Goal: Find specific page/section: Find specific page/section

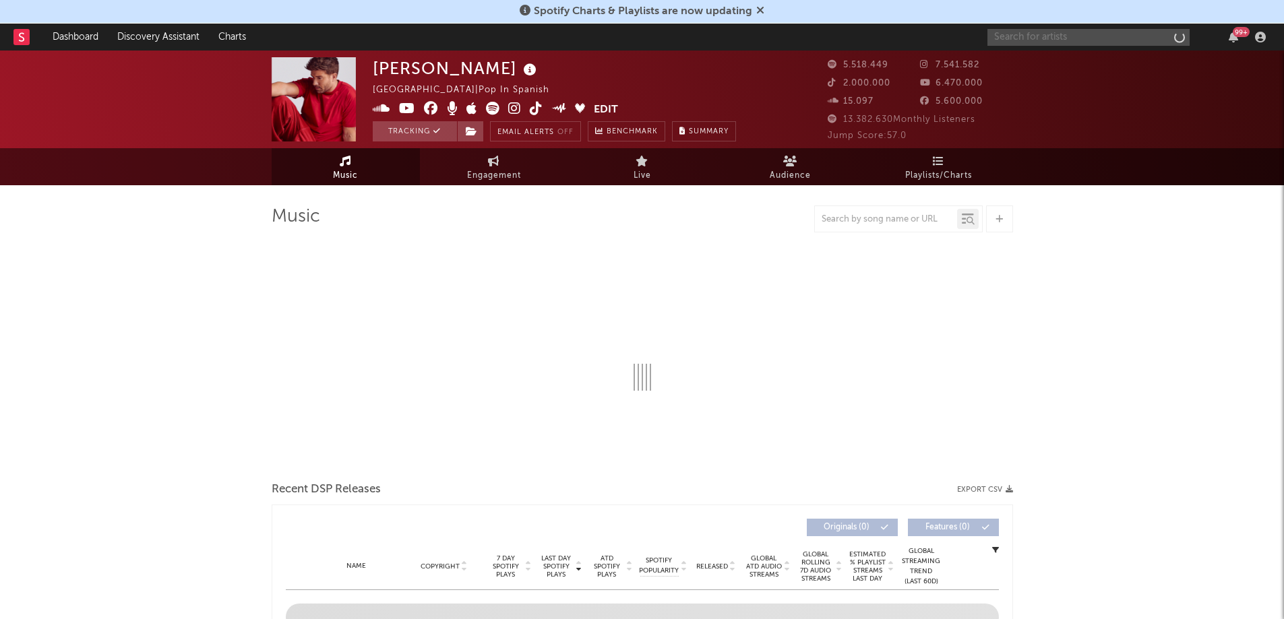
click at [1028, 38] on input "text" at bounding box center [1089, 37] width 202 height 17
select select "6m"
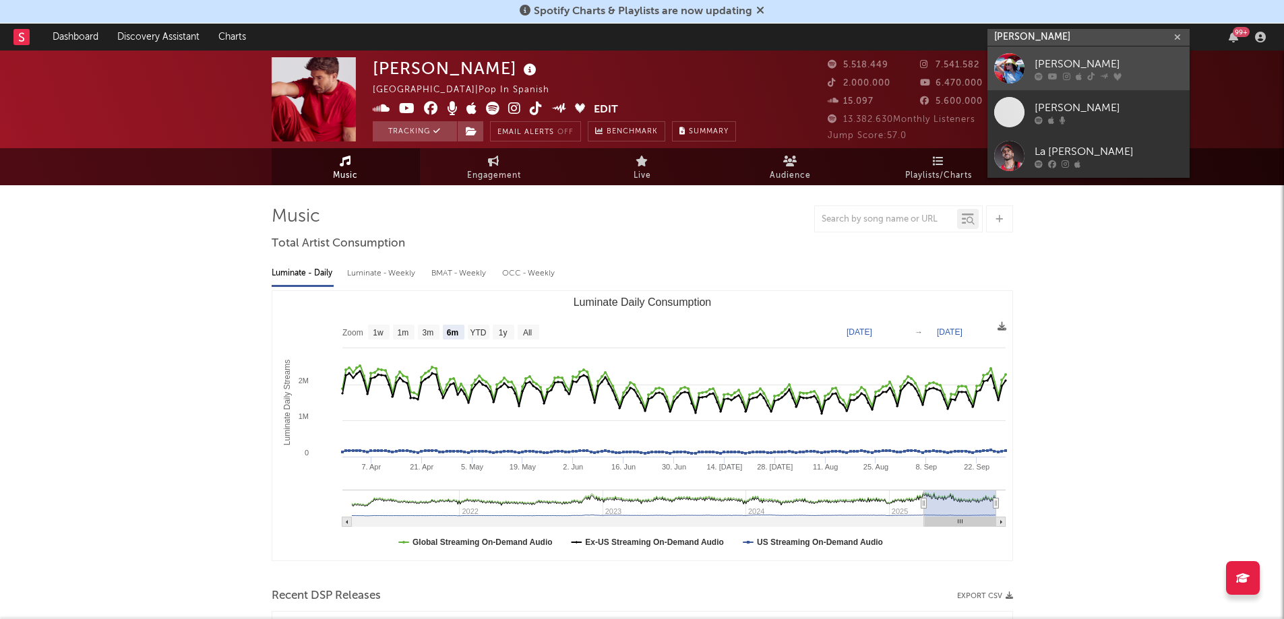
type input "[PERSON_NAME]"
click at [1047, 59] on div "[PERSON_NAME]" at bounding box center [1109, 64] width 148 height 16
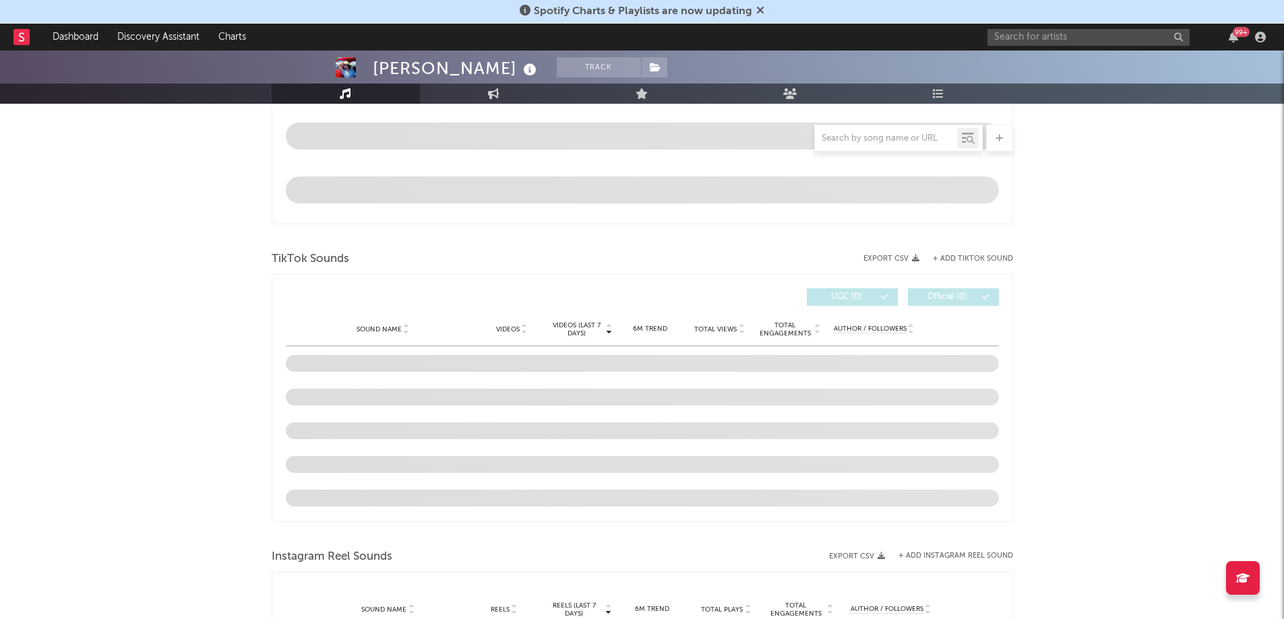
scroll to position [681, 0]
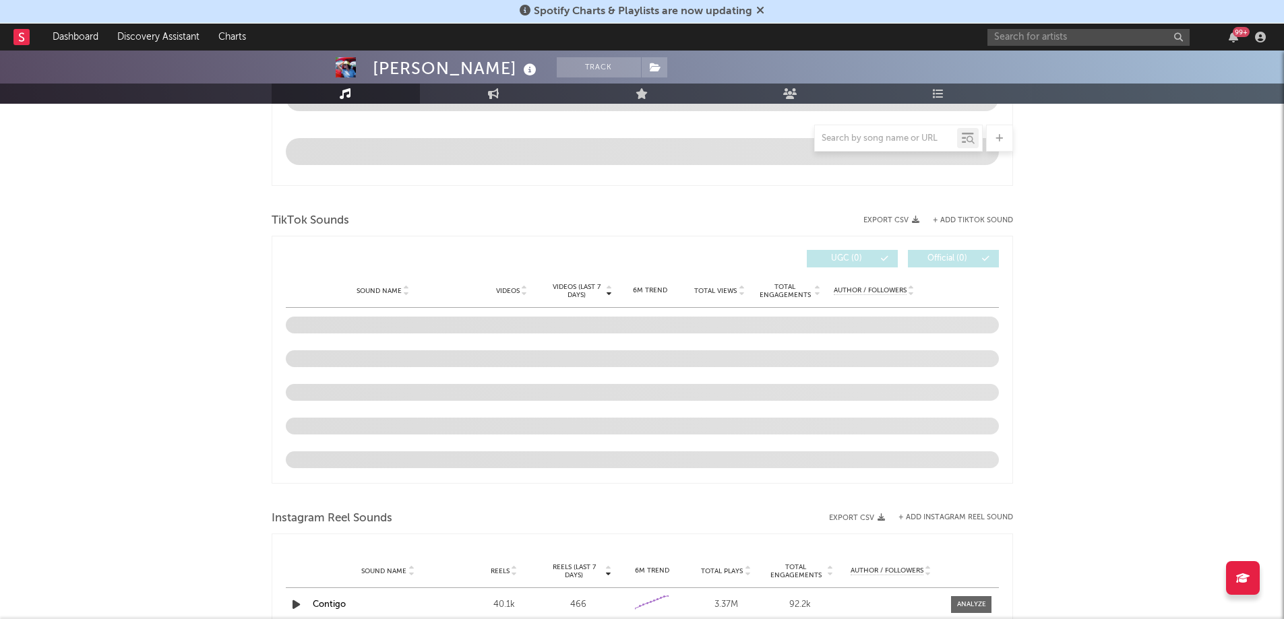
select select "6m"
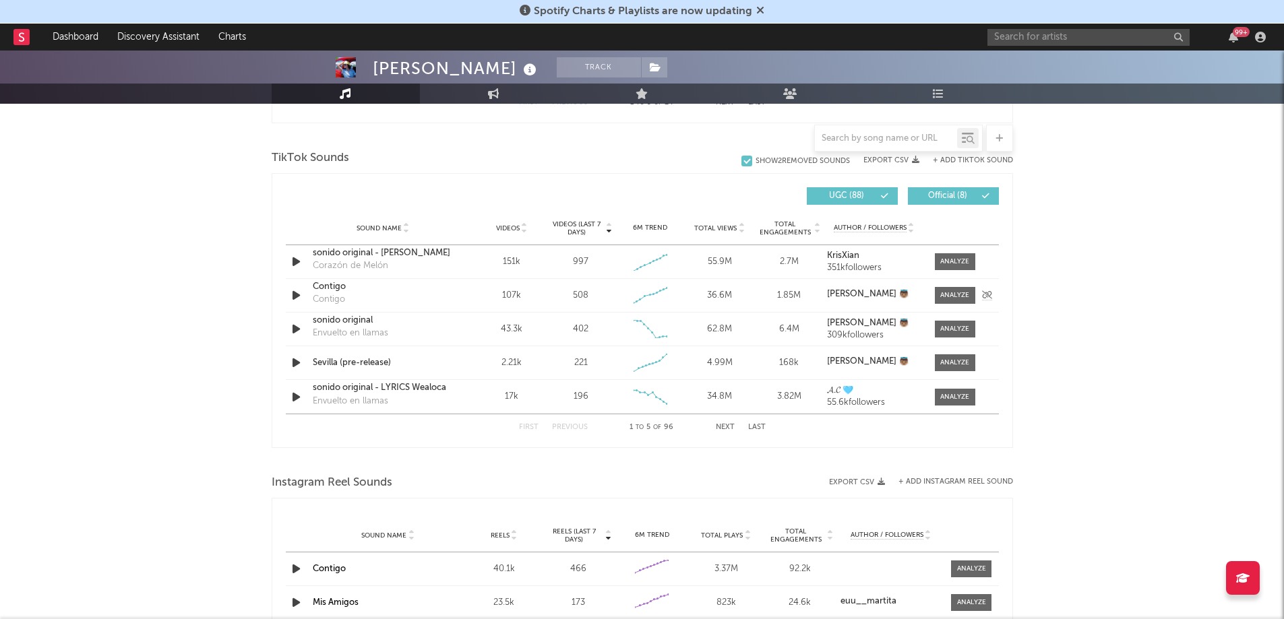
scroll to position [876, 0]
click at [959, 369] on div at bounding box center [954, 365] width 29 height 10
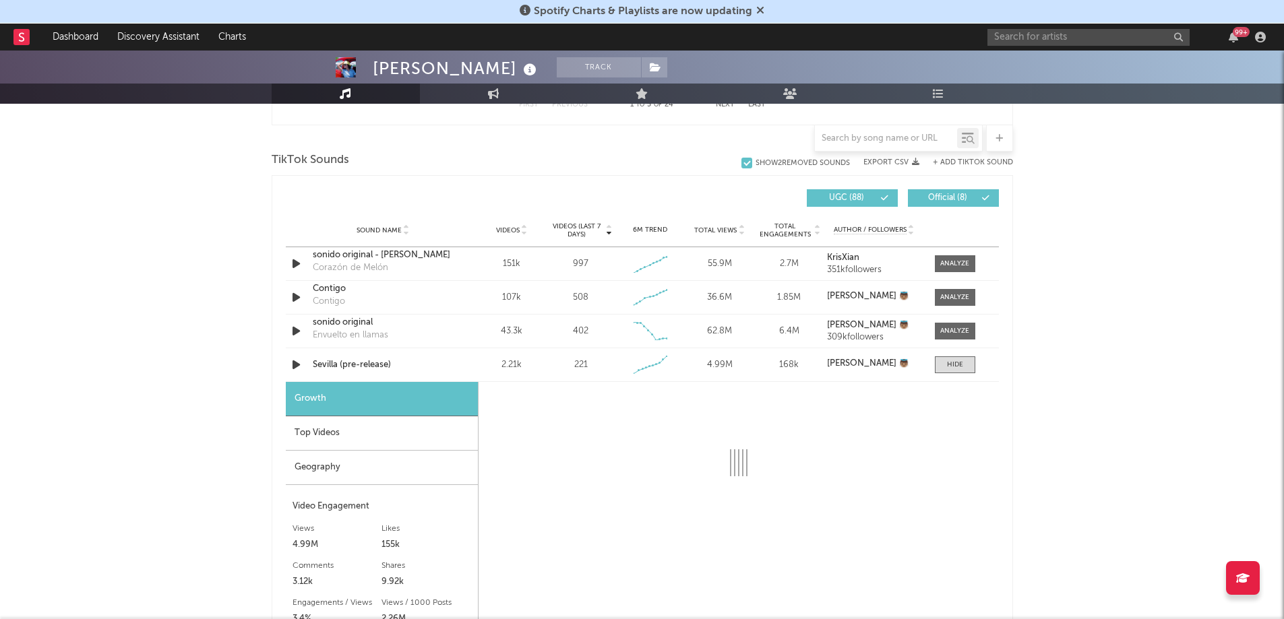
select select "1w"
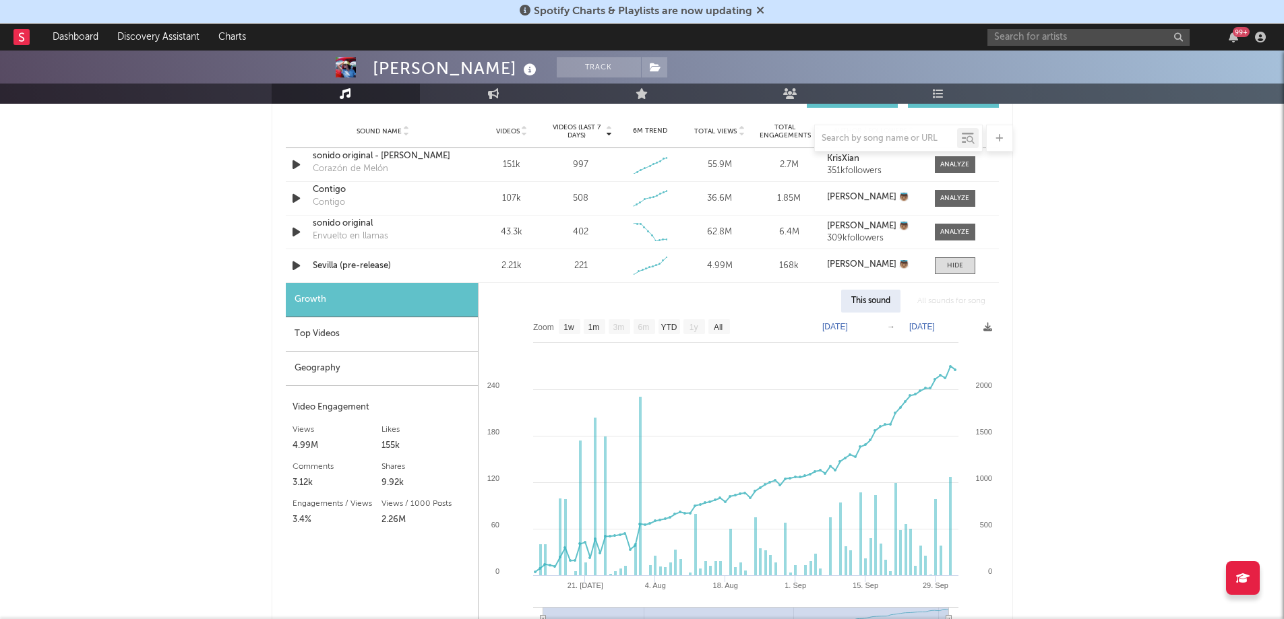
scroll to position [976, 0]
click at [390, 324] on div "Top Videos" at bounding box center [382, 333] width 192 height 34
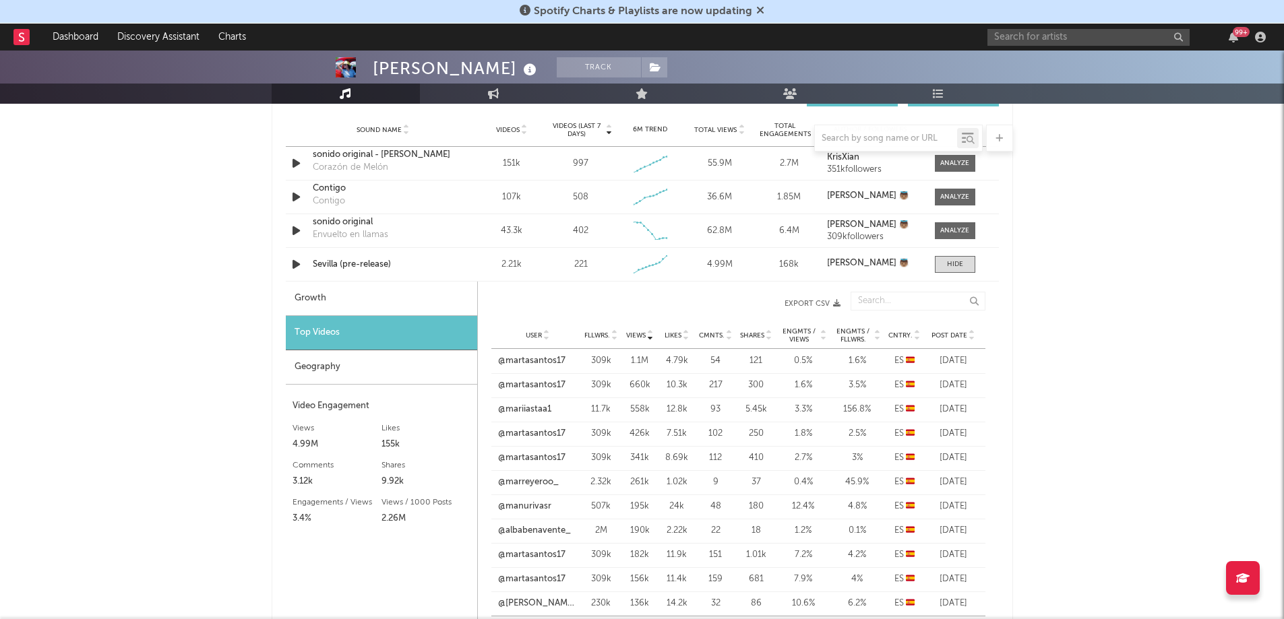
click at [972, 338] on icon at bounding box center [972, 338] width 7 height 5
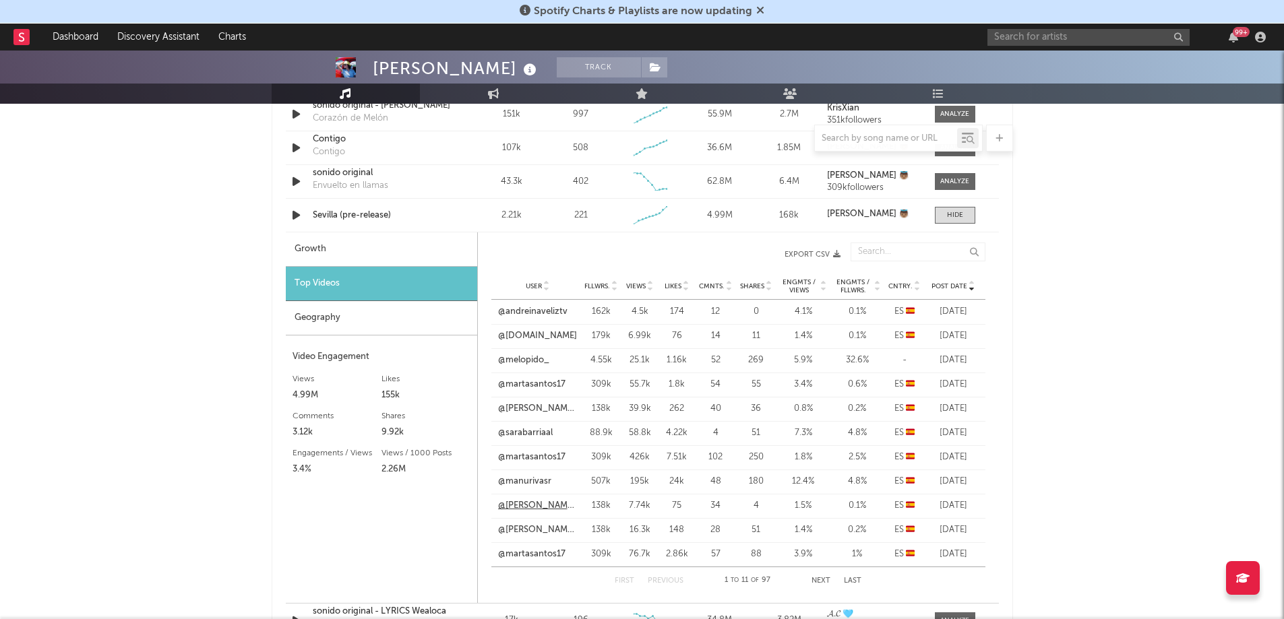
scroll to position [1025, 0]
click at [1147, 306] on div "[PERSON_NAME] Track [GEOGRAPHIC_DATA] | Pop Latino Edit Track Benchmark Summary…" at bounding box center [642, 230] width 1284 height 2408
